Goal: Transaction & Acquisition: Purchase product/service

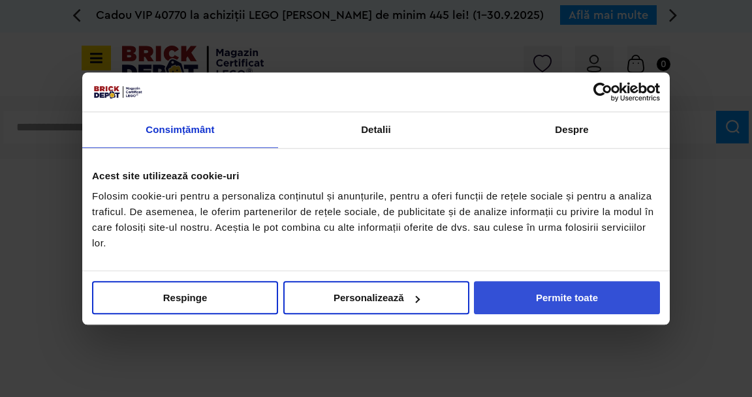
click at [587, 291] on button "Permite toate" at bounding box center [567, 297] width 186 height 33
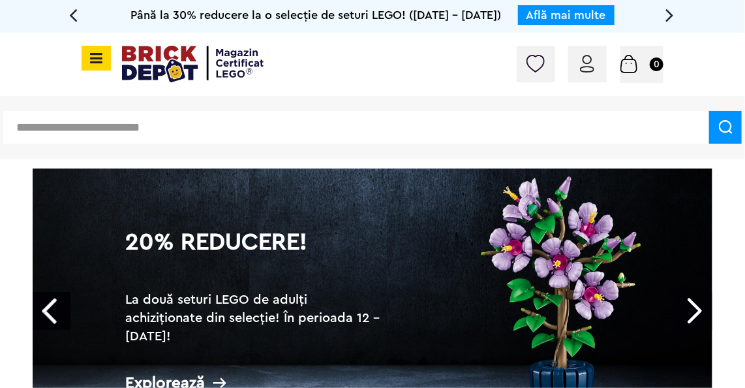
click at [86, 59] on icon at bounding box center [94, 58] width 16 height 14
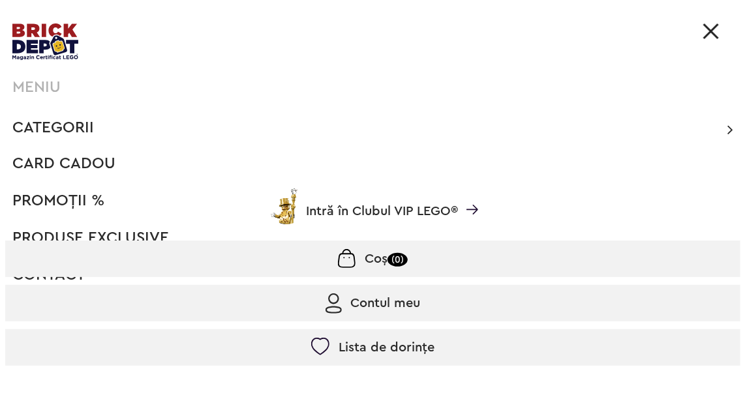
click at [53, 128] on span "Categorii" at bounding box center [53, 128] width 82 height 16
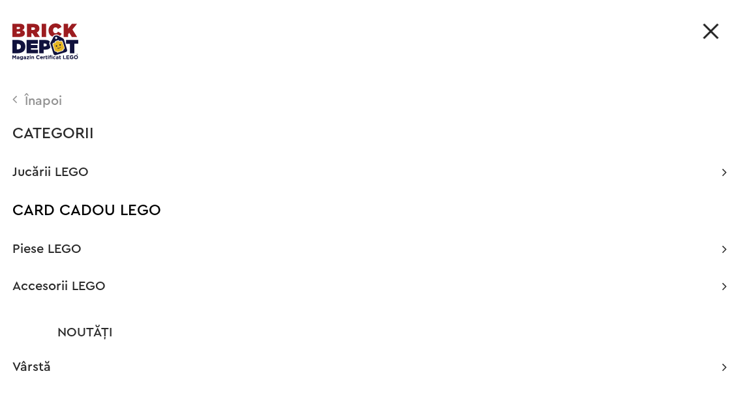
click at [17, 99] on icon at bounding box center [15, 99] width 6 height 13
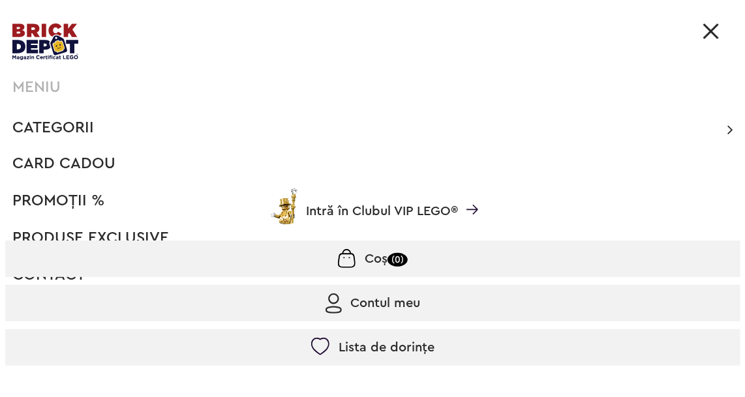
click at [48, 132] on span "Categorii" at bounding box center [53, 128] width 82 height 16
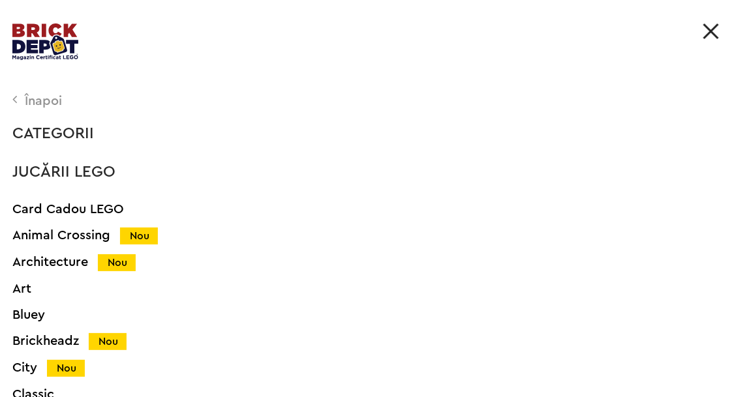
click at [55, 130] on div "CATEGORII" at bounding box center [369, 134] width 714 height 16
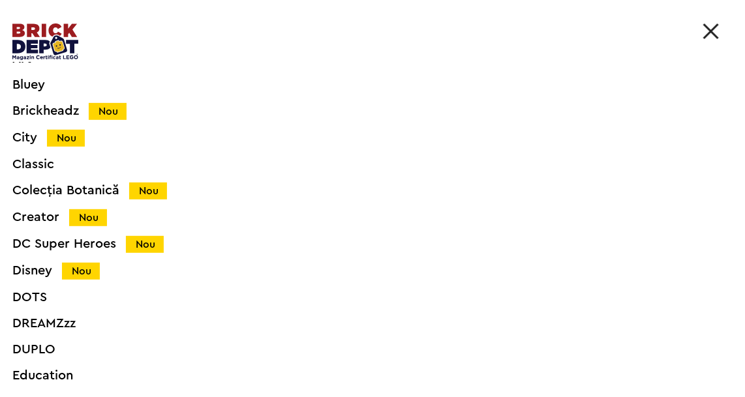
scroll to position [235, 0]
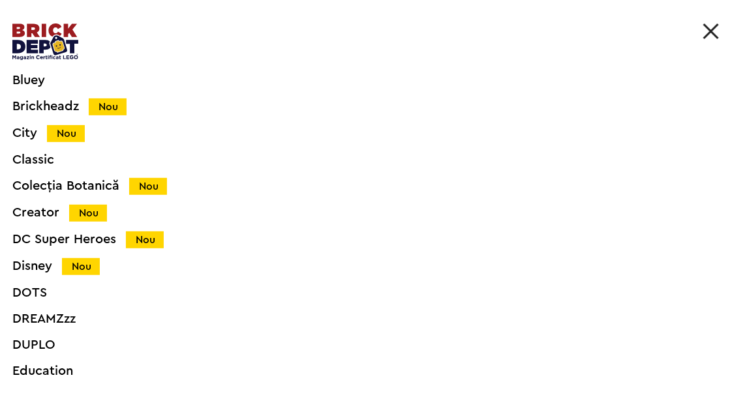
click at [90, 179] on div "Colecția Botanică Nou" at bounding box center [354, 186] width 684 height 14
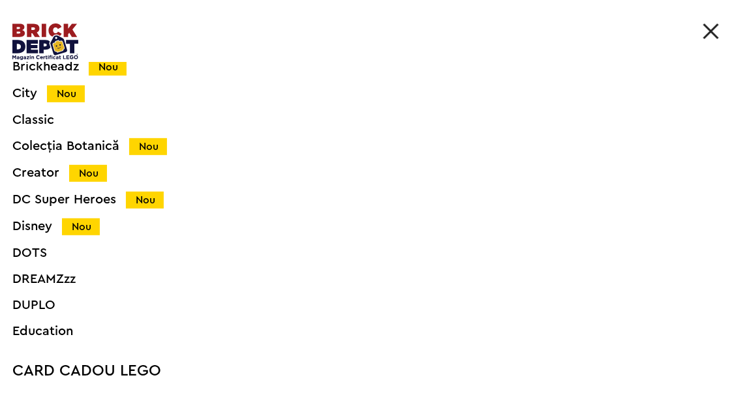
scroll to position [195, 0]
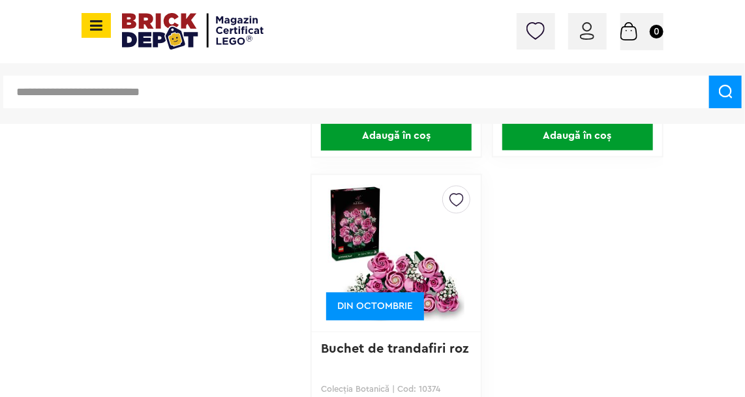
scroll to position [4678, 0]
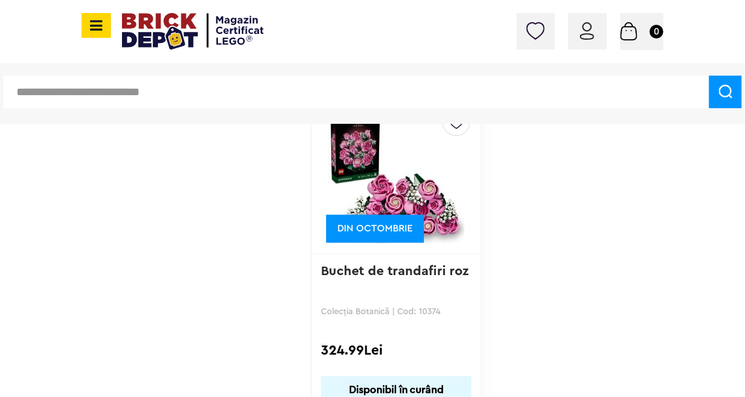
click at [97, 27] on icon at bounding box center [94, 25] width 16 height 14
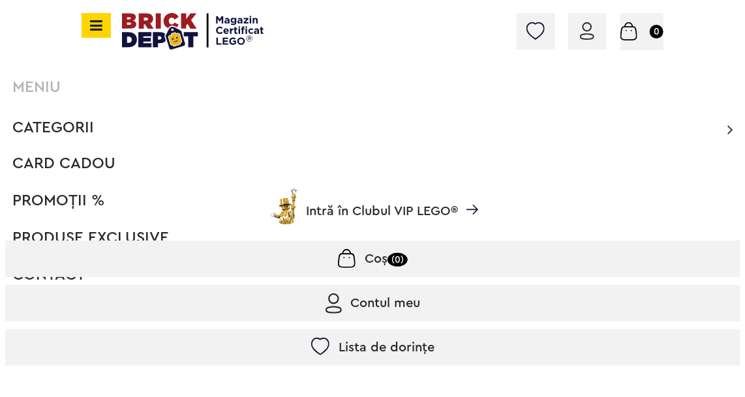
click at [56, 198] on link "Intră în Clubul VIP LEGO®" at bounding box center [372, 211] width 735 height 38
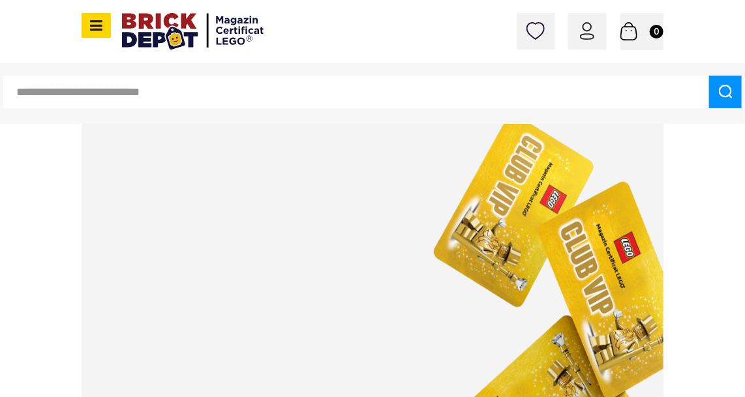
scroll to position [1409, 0]
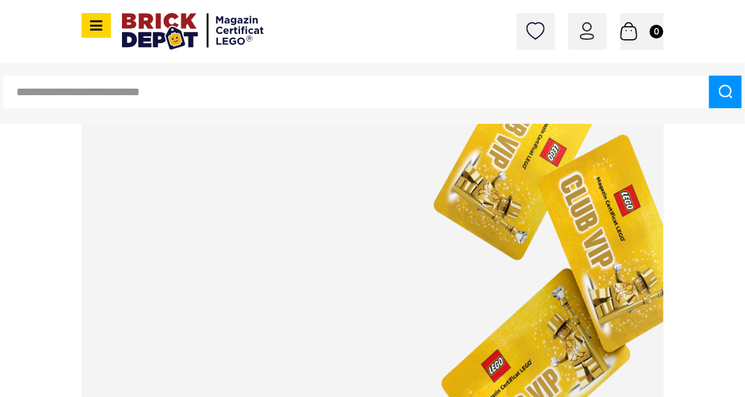
click at [89, 20] on icon at bounding box center [94, 25] width 16 height 14
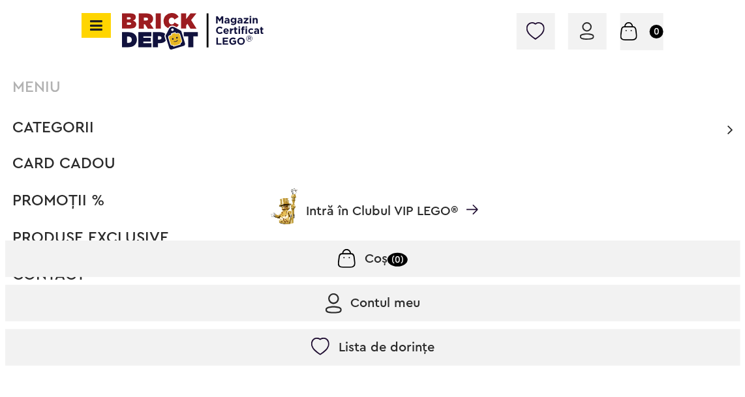
click at [46, 120] on span "Categorii" at bounding box center [53, 128] width 82 height 16
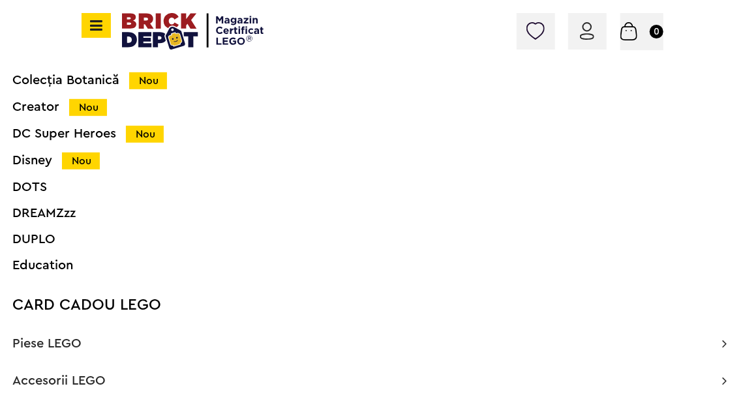
scroll to position [378, 0]
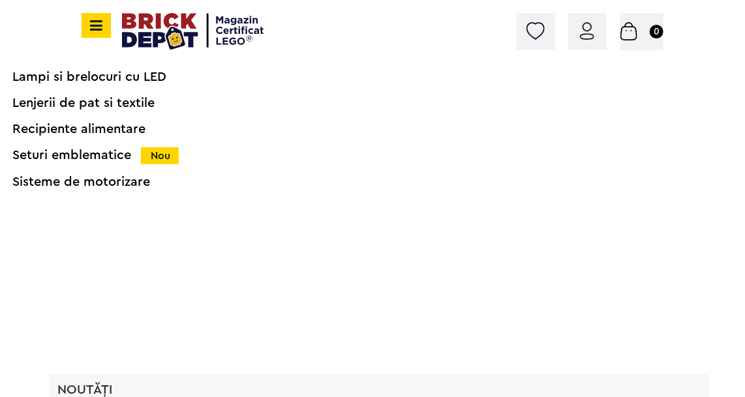
click at [126, 387] on div "Noutăți" at bounding box center [380, 389] width 660 height 31
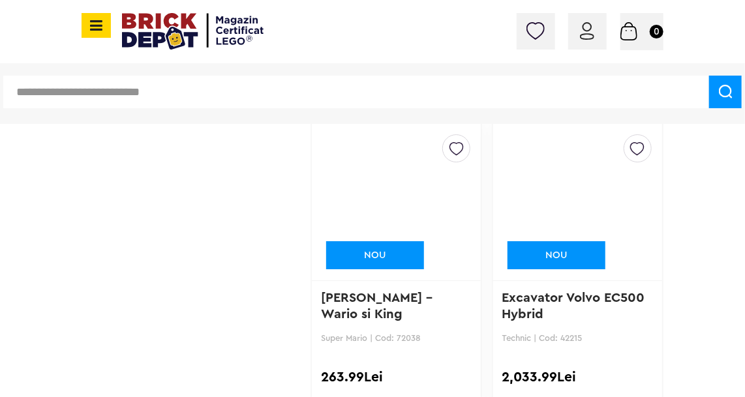
scroll to position [10914, 0]
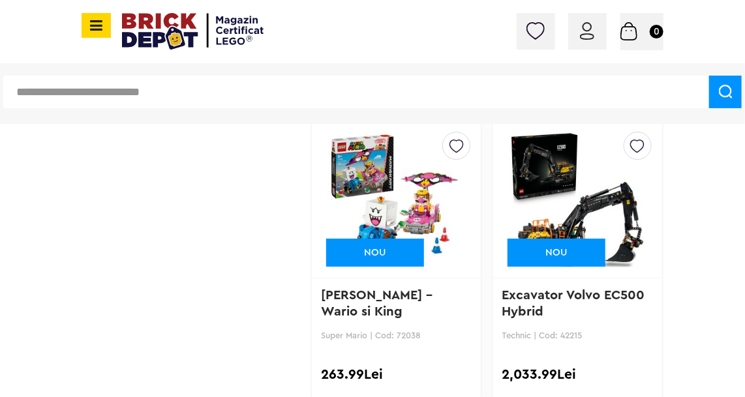
click at [558, 162] on img at bounding box center [578, 199] width 136 height 183
